Goal: Transaction & Acquisition: Purchase product/service

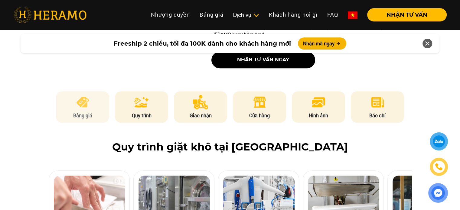
click at [81, 95] on img at bounding box center [82, 102] width 15 height 15
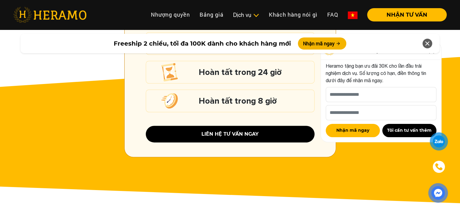
scroll to position [891, 0]
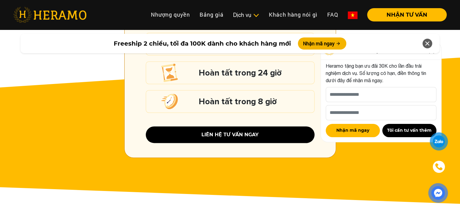
click at [428, 47] on icon at bounding box center [427, 43] width 7 height 11
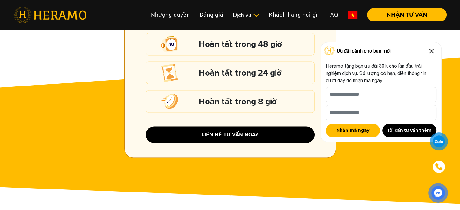
click at [433, 52] on img at bounding box center [432, 51] width 10 height 10
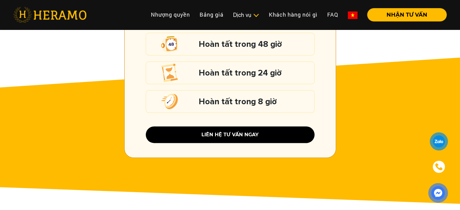
scroll to position [1085, 0]
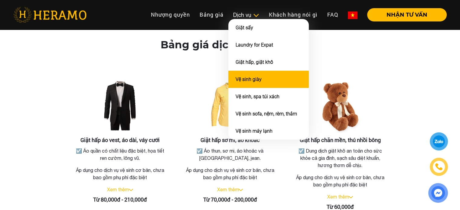
click at [257, 80] on link "Vệ sinh giày" at bounding box center [249, 80] width 26 height 6
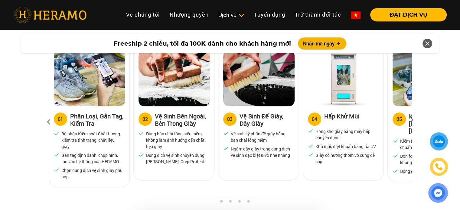
scroll to position [385, 0]
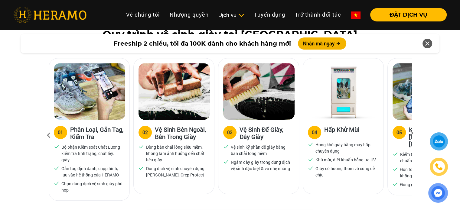
click at [410, 133] on icon at bounding box center [411, 135] width 11 height 4
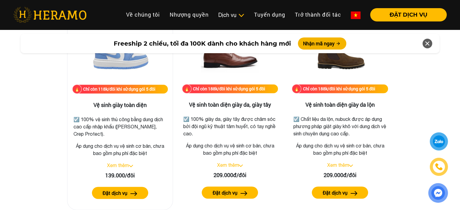
scroll to position [849, 0]
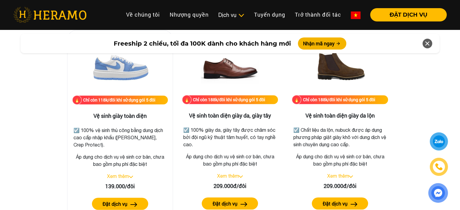
click at [126, 176] on link "Xem thêm" at bounding box center [118, 176] width 22 height 5
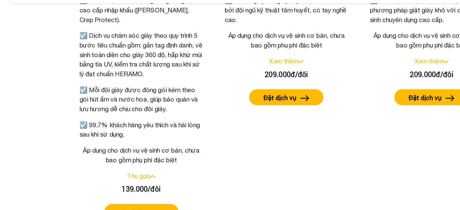
scroll to position [927, 0]
